Goal: Task Accomplishment & Management: Complete application form

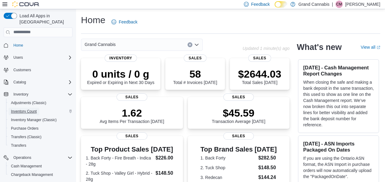
click at [23, 109] on span "Inventory Count" at bounding box center [24, 111] width 26 height 5
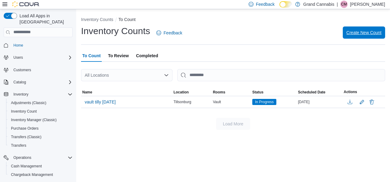
click at [364, 34] on span "Create New Count" at bounding box center [363, 33] width 35 height 6
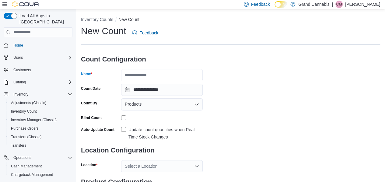
click at [160, 76] on input "Name" at bounding box center [162, 75] width 82 height 12
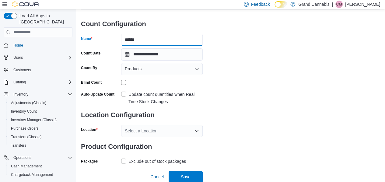
scroll to position [36, 0]
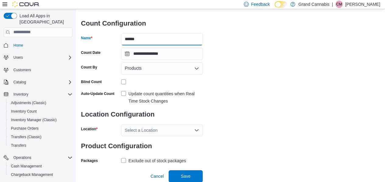
type input "******"
click at [124, 95] on label "Update count quantities when Real Time Stock Changes" at bounding box center [162, 97] width 82 height 15
click at [140, 131] on div "Select a Location" at bounding box center [162, 130] width 82 height 12
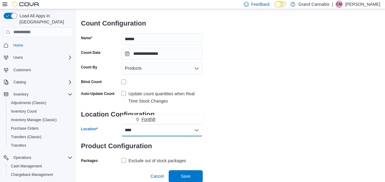
type input "****"
click at [152, 120] on span "Fonthill" at bounding box center [149, 119] width 14 height 6
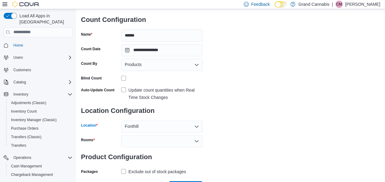
scroll to position [51, 0]
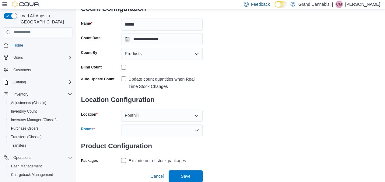
click at [128, 133] on div at bounding box center [162, 130] width 82 height 12
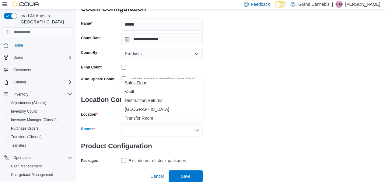
click at [131, 82] on span "Sales Floor" at bounding box center [162, 83] width 74 height 6
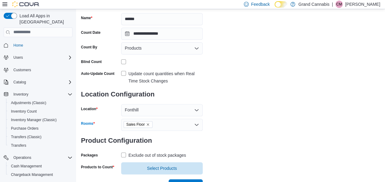
scroll to position [65, 0]
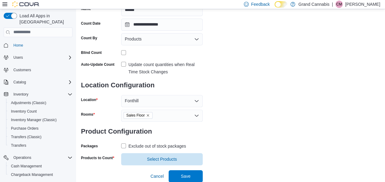
click at [119, 143] on div "Packages Exclude out of stock packages" at bounding box center [142, 145] width 122 height 9
click at [121, 143] on div "Packages Exclude out of stock packages" at bounding box center [142, 145] width 122 height 9
click at [124, 145] on label "Exclude out of stock packages" at bounding box center [153, 146] width 65 height 7
click at [152, 162] on span "Select Products" at bounding box center [162, 159] width 74 height 12
